Goal: Information Seeking & Learning: Learn about a topic

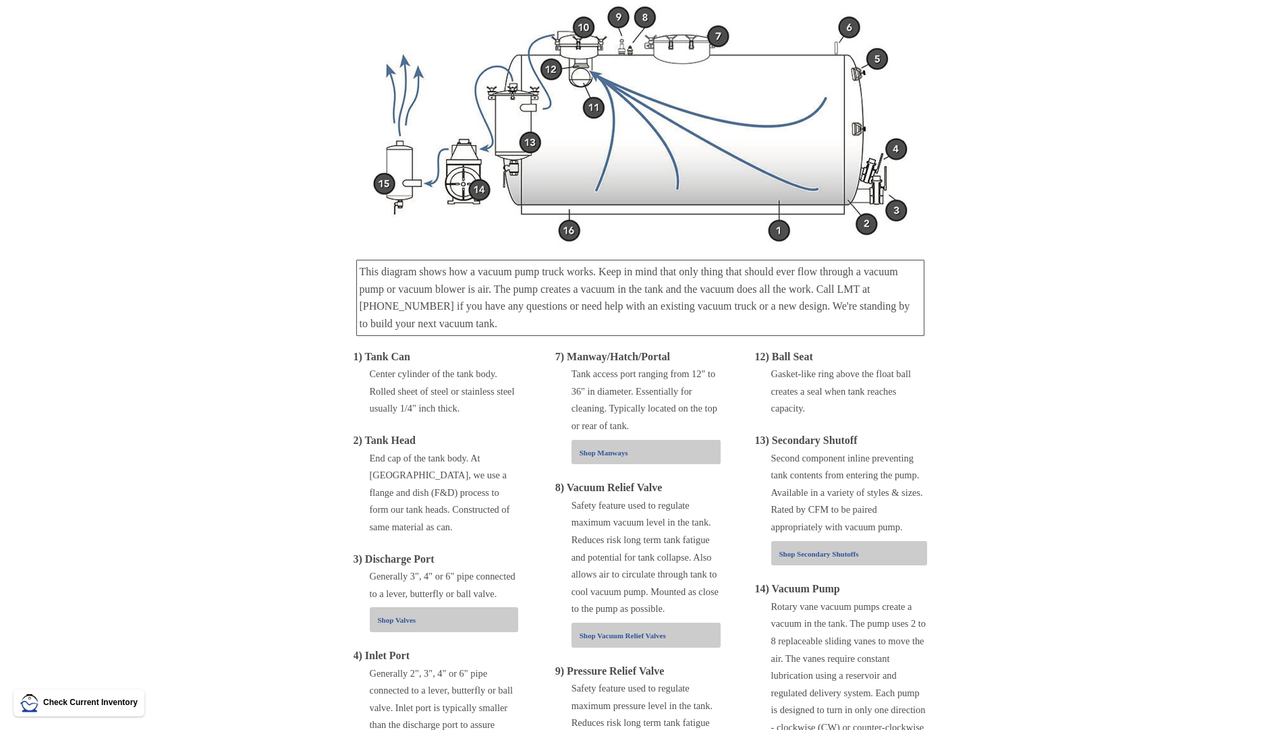
scroll to position [135, 0]
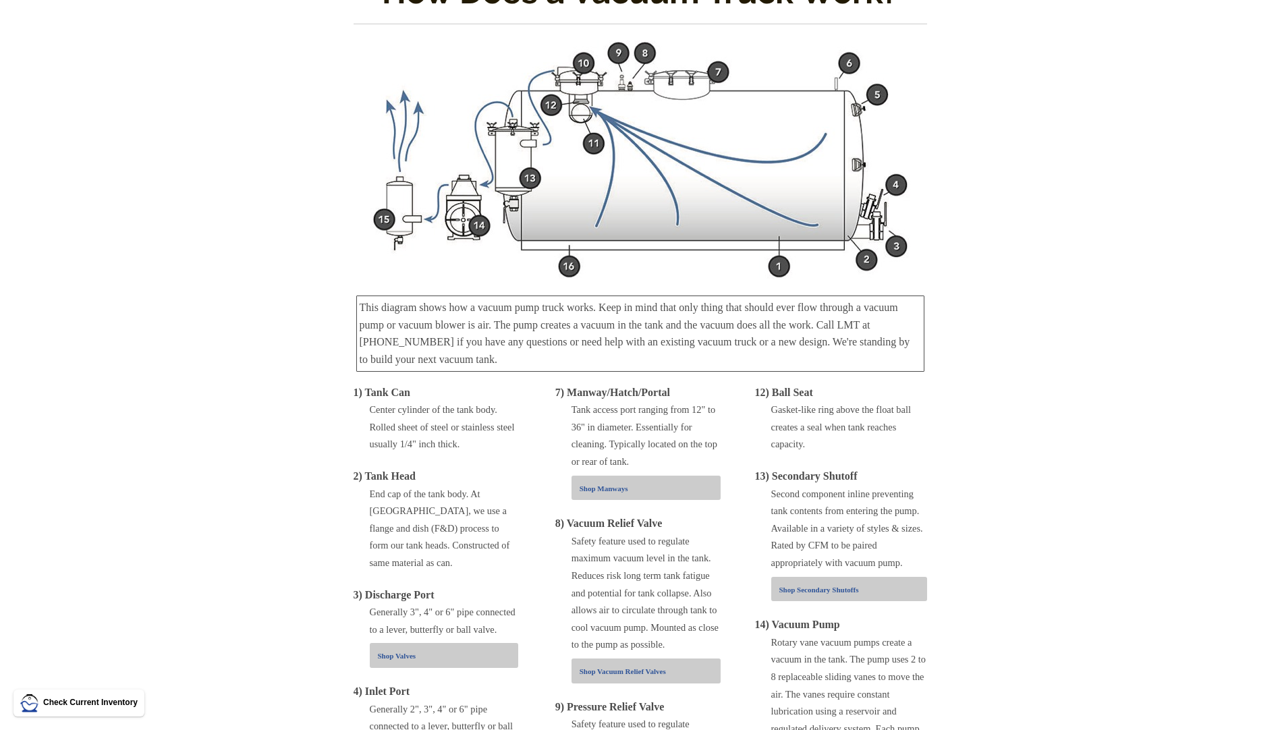
click at [659, 238] on img at bounding box center [641, 159] width 540 height 239
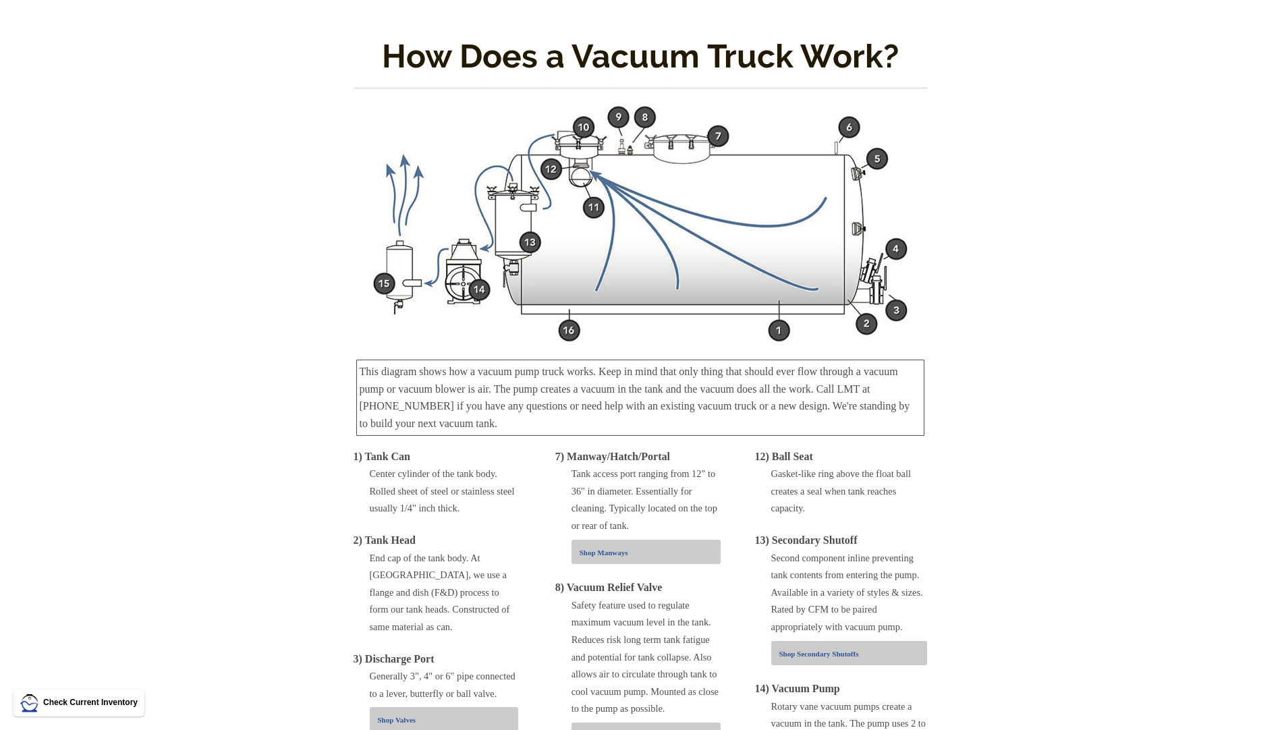
scroll to position [0, 0]
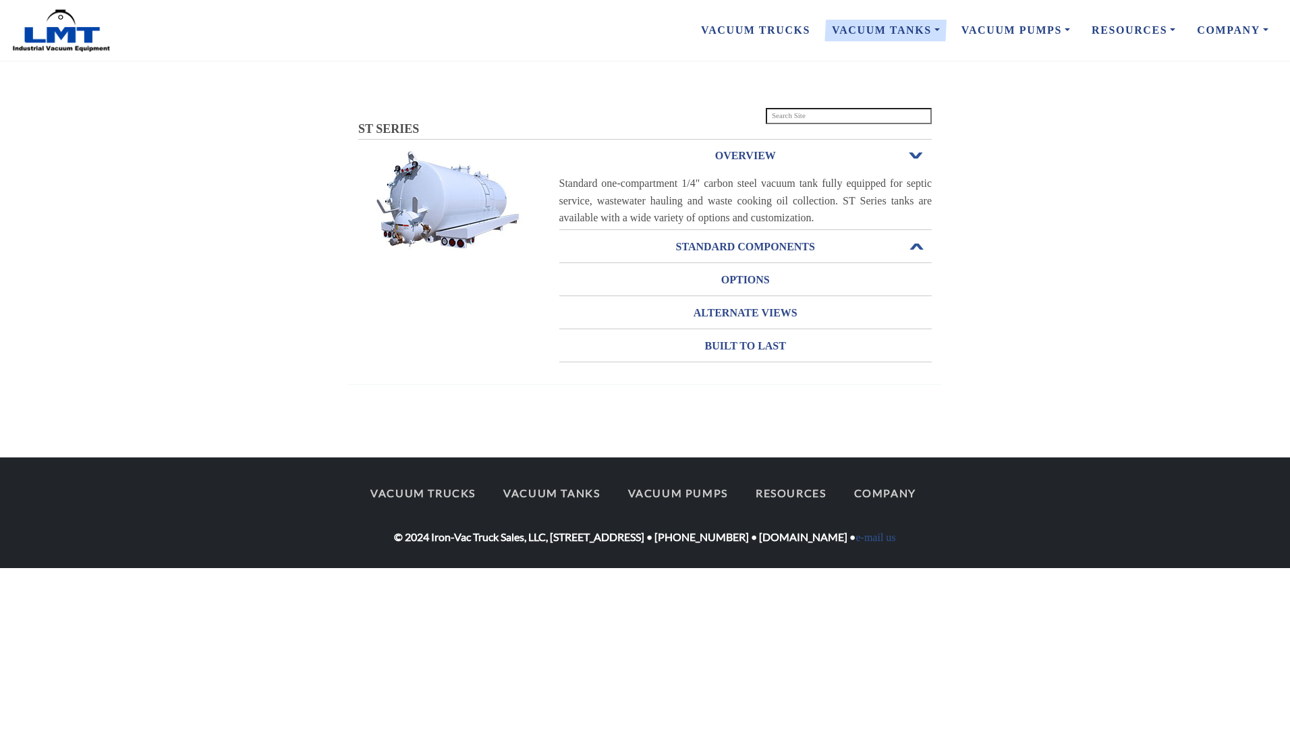
click at [785, 254] on h3 "STANDARD COMPONENTS" at bounding box center [746, 247] width 373 height 22
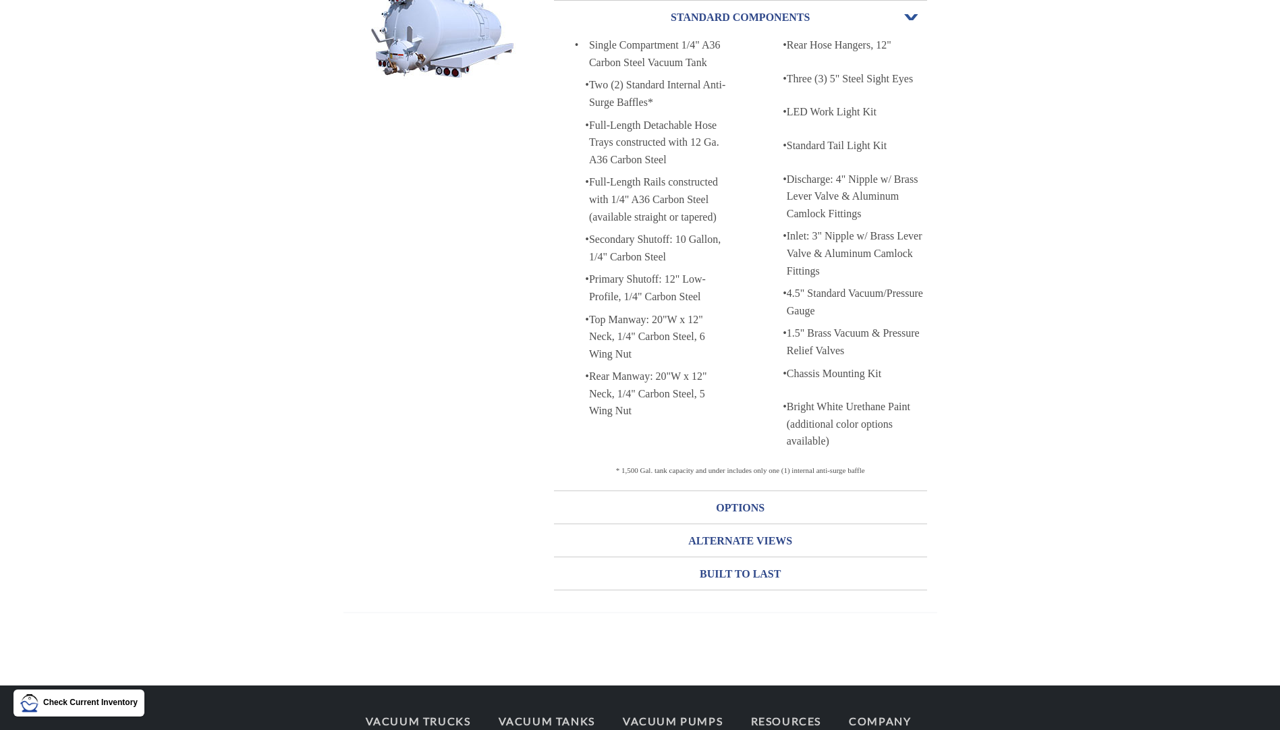
scroll to position [172, 0]
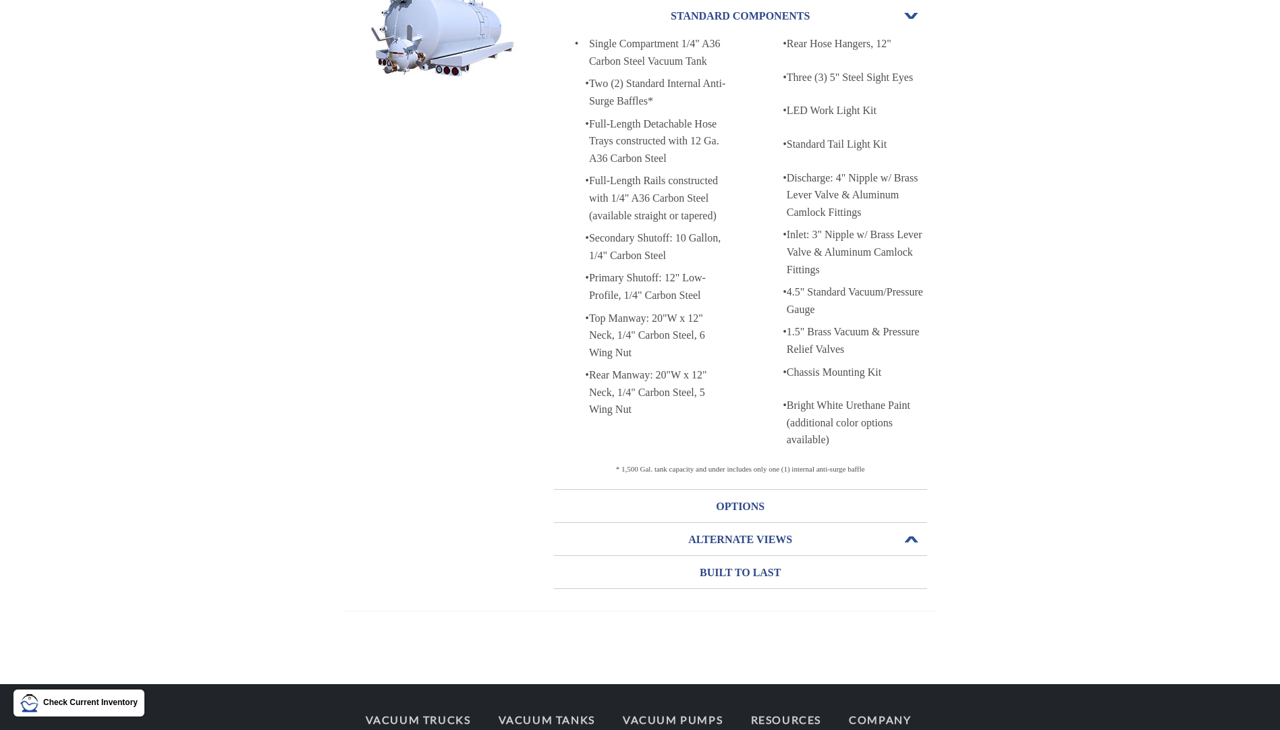
click at [737, 543] on h3 "ALTERNATE VIEWS" at bounding box center [740, 540] width 373 height 22
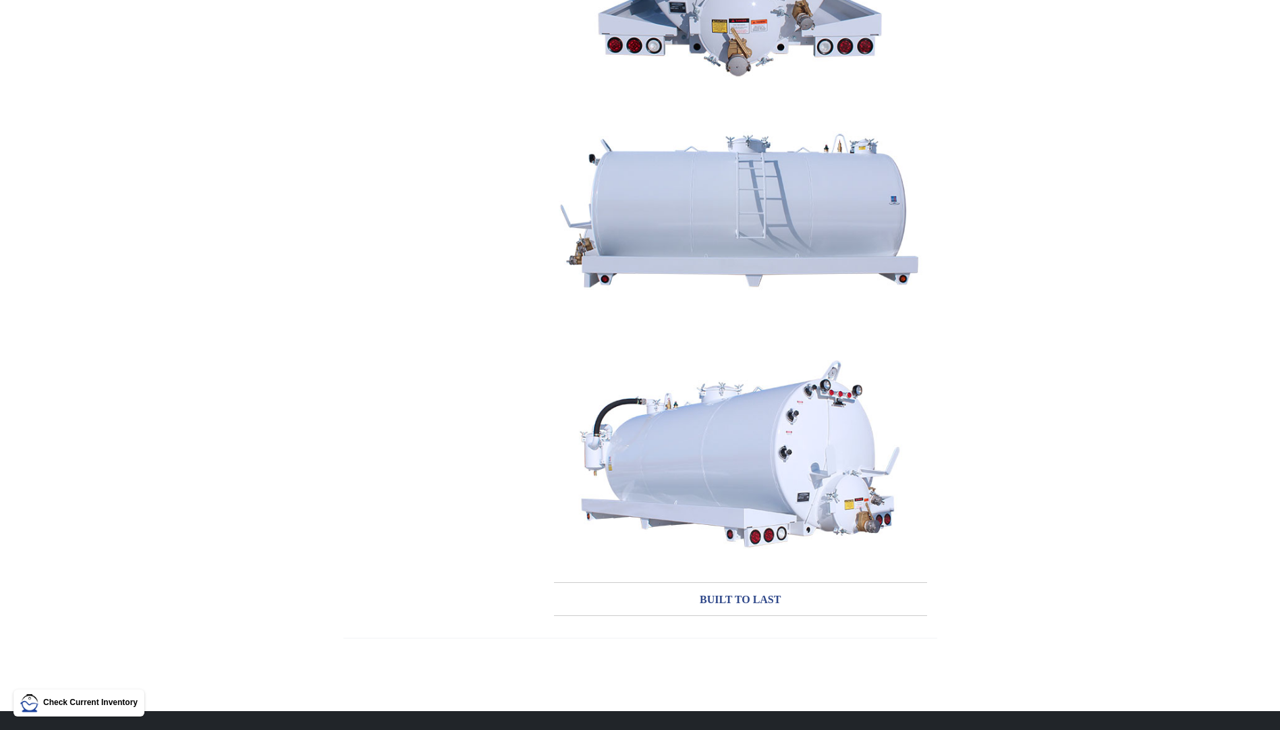
scroll to position [711, 0]
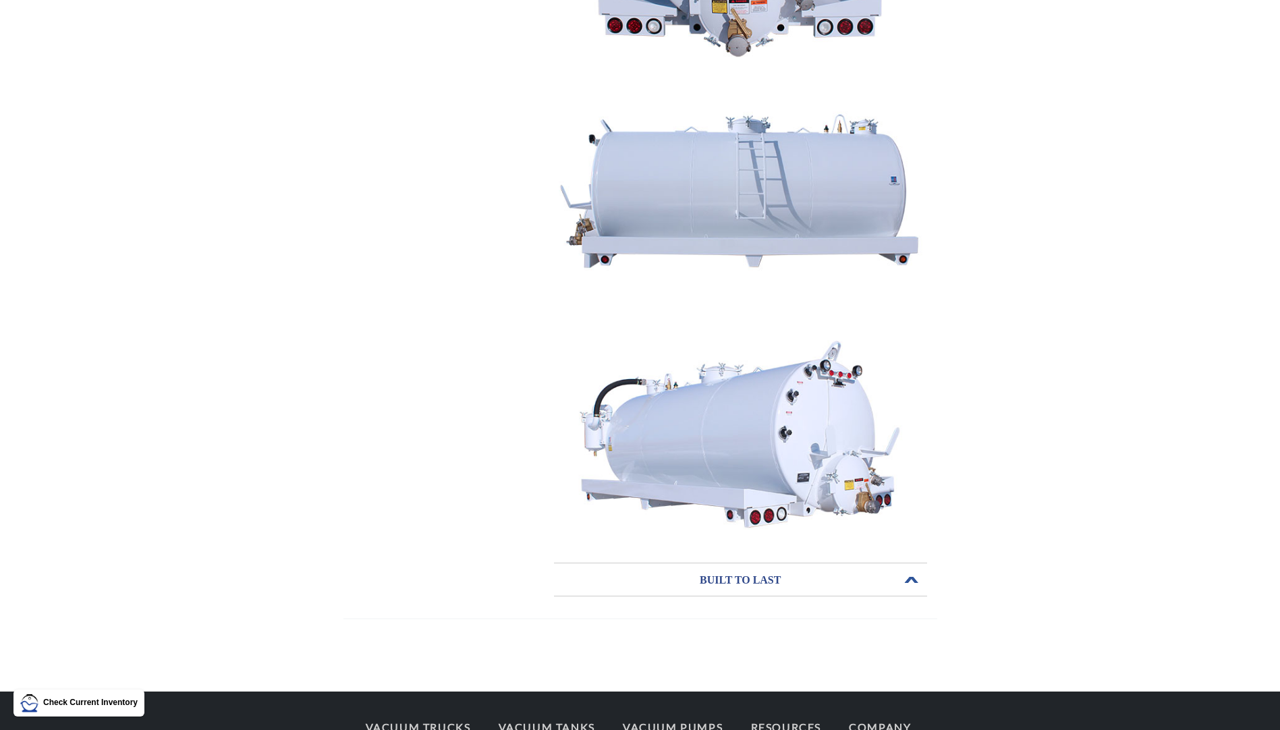
click at [740, 576] on h3 "BUILT TO LAST" at bounding box center [740, 581] width 373 height 22
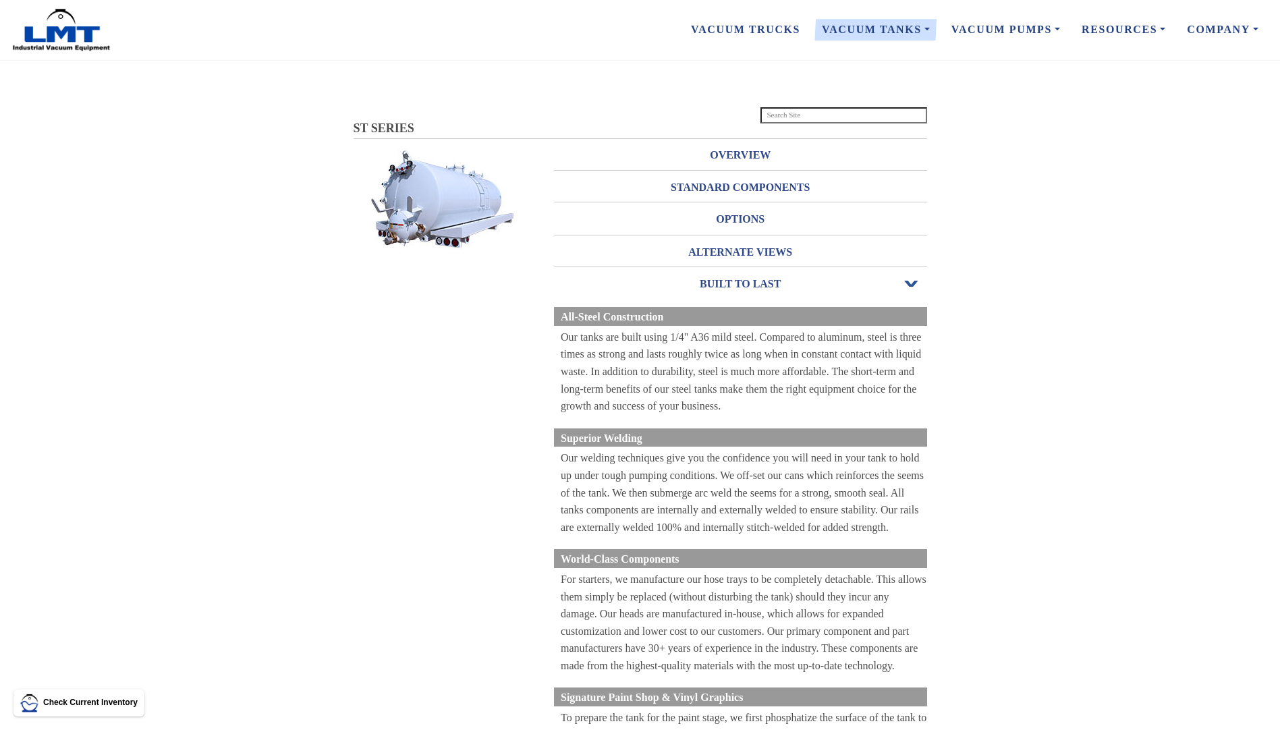
scroll to position [0, 0]
click at [738, 155] on h3 "OVERVIEW" at bounding box center [740, 156] width 373 height 22
